Goal: Task Accomplishment & Management: Manage account settings

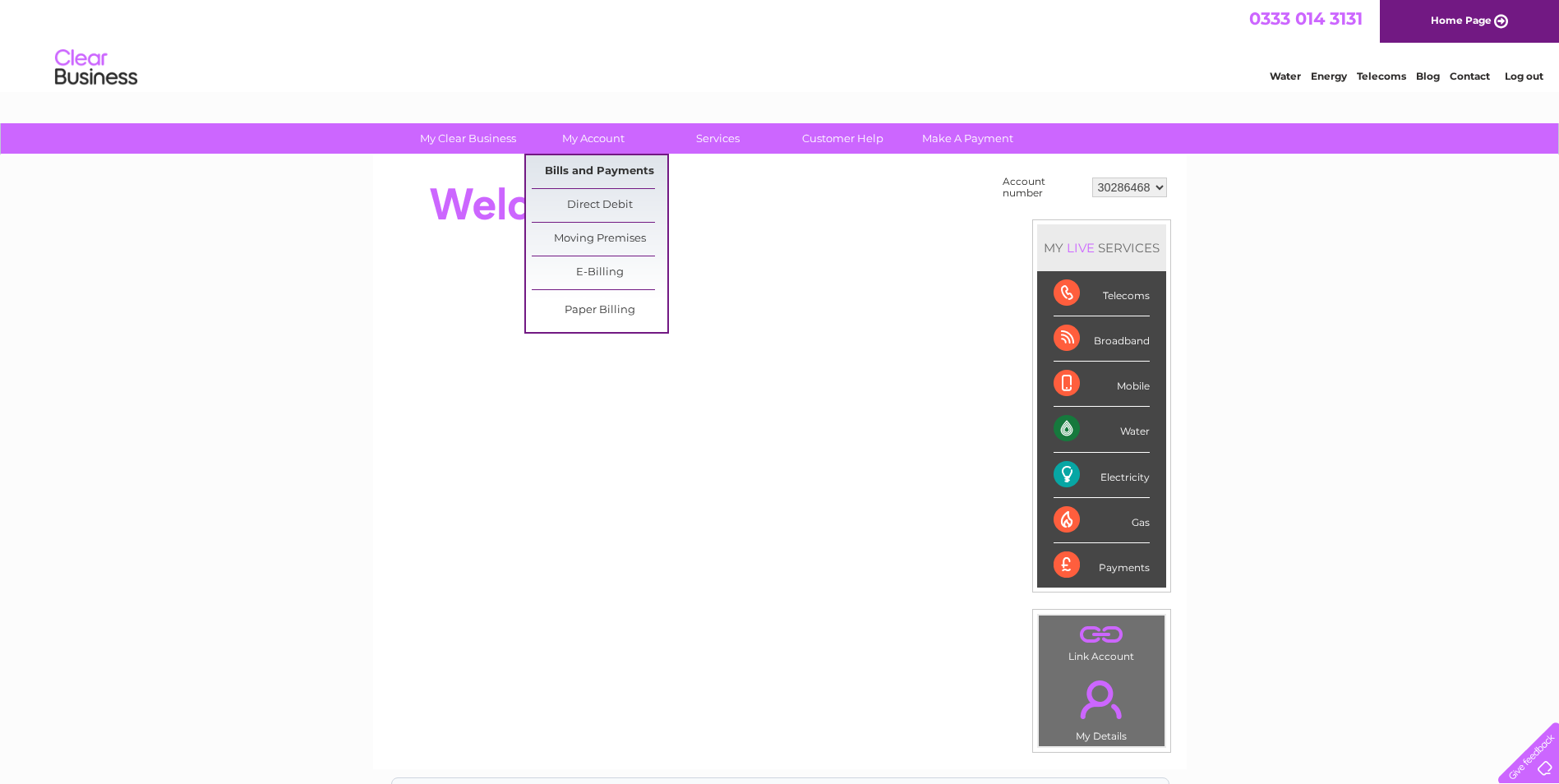
click at [608, 174] on link "Bills and Payments" at bounding box center [599, 172] width 135 height 33
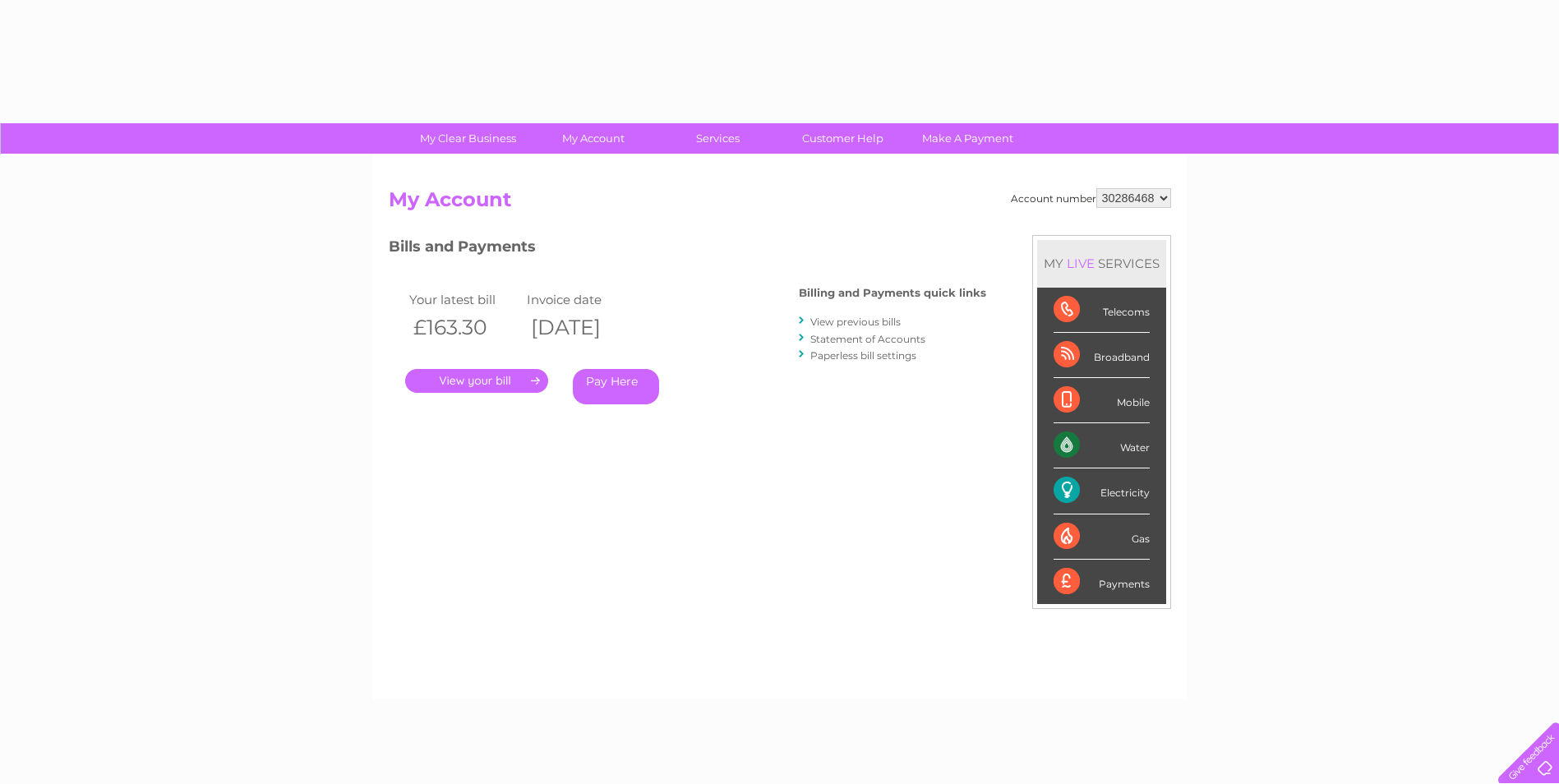
click at [511, 386] on link "." at bounding box center [476, 381] width 143 height 24
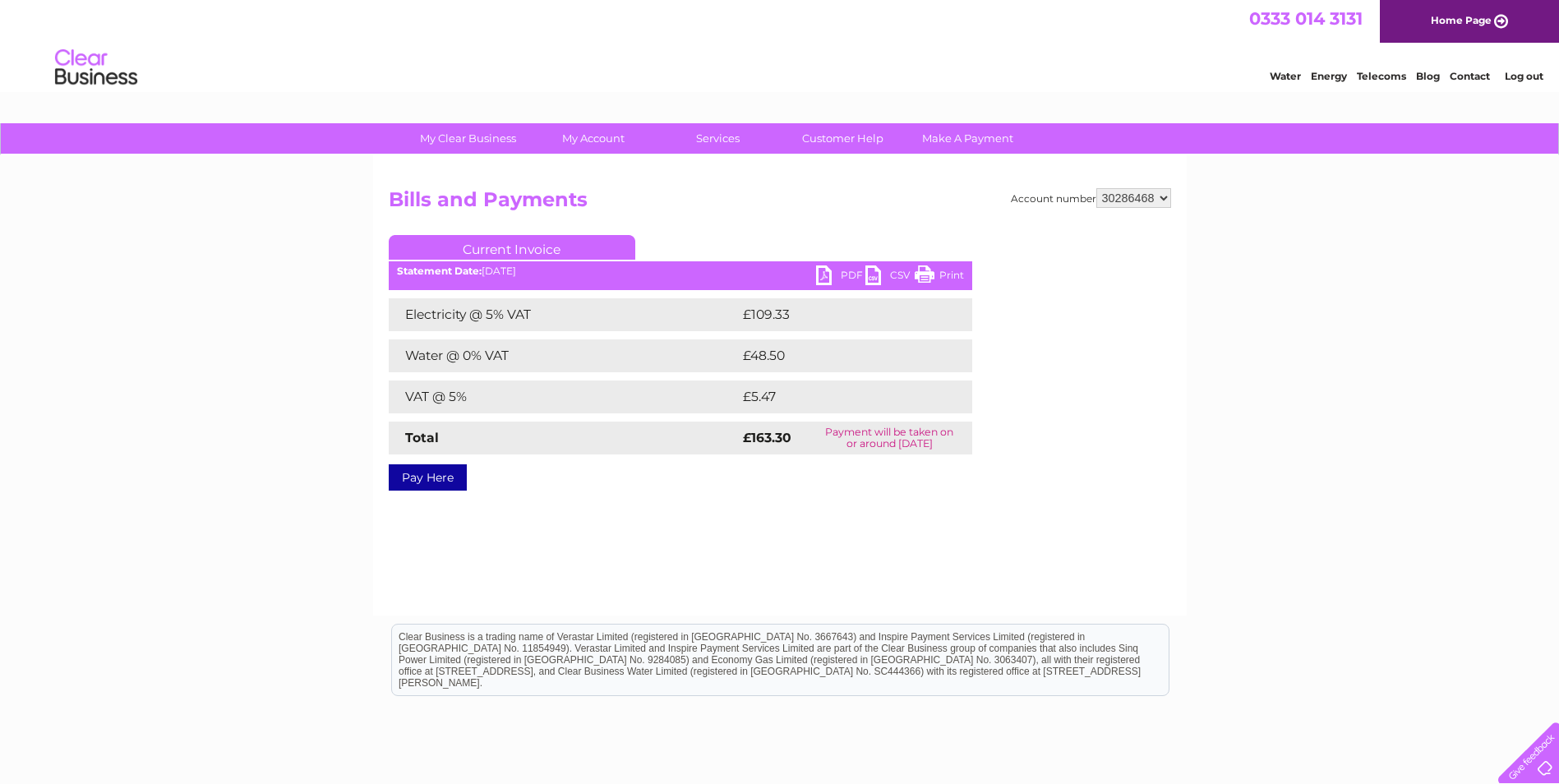
click at [826, 277] on link "PDF" at bounding box center [841, 277] width 50 height 24
